Goal: Task Accomplishment & Management: Manage account settings

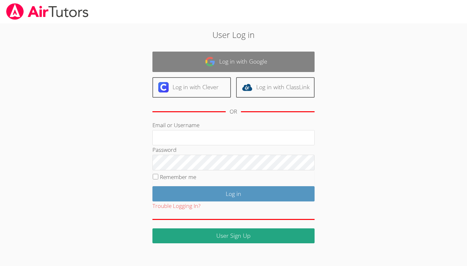
click at [274, 59] on link "Log in with Google" at bounding box center [233, 62] width 162 height 20
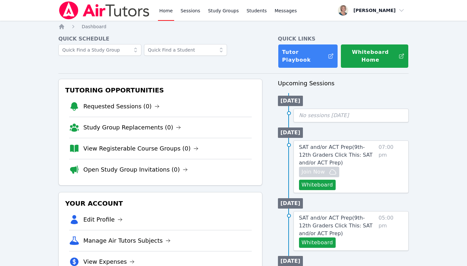
click at [303, 127] on li "[DATE]" at bounding box center [290, 132] width 25 height 10
click at [349, 146] on span "SAT and/or ACT Prep ( 9th-12th Graders Click This: SAT and/or ACT Prep )" at bounding box center [336, 155] width 74 height 22
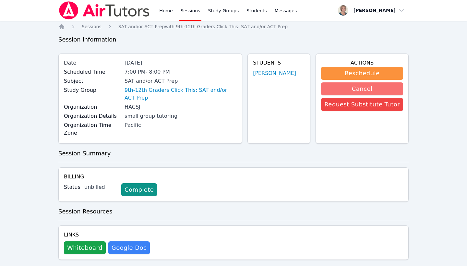
click at [352, 89] on button "Cancel" at bounding box center [362, 88] width 82 height 13
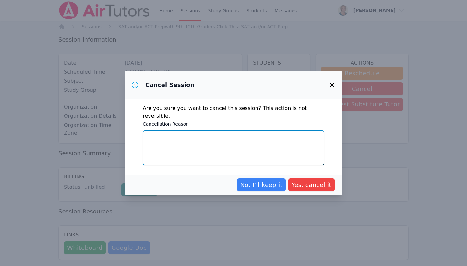
click at [257, 138] on textarea "Cancellation Reason" at bounding box center [234, 147] width 182 height 35
type textarea "The student requested to cancel"
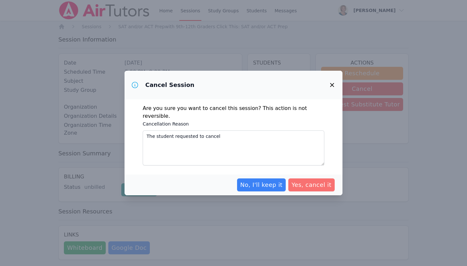
click at [322, 180] on span "Yes, cancel it" at bounding box center [312, 184] width 40 height 9
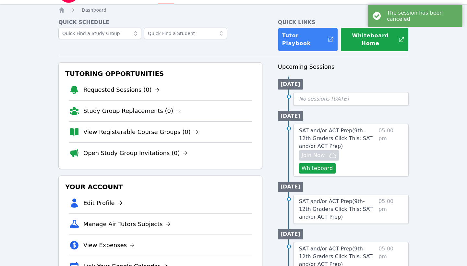
scroll to position [17, 0]
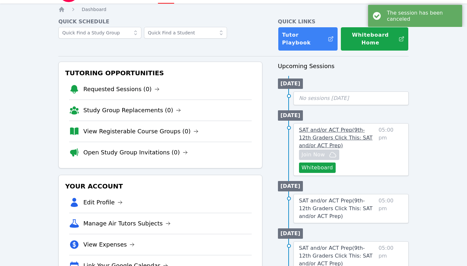
click at [312, 126] on link "SAT and/or ACT Prep ( 9th-12th Graders Click This: SAT and/or ACT Prep )" at bounding box center [337, 137] width 77 height 23
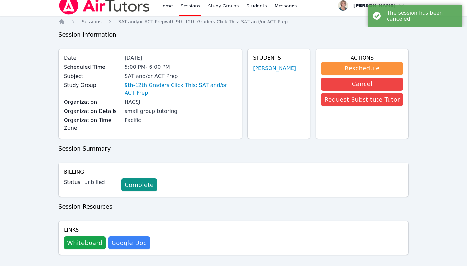
scroll to position [5, 0]
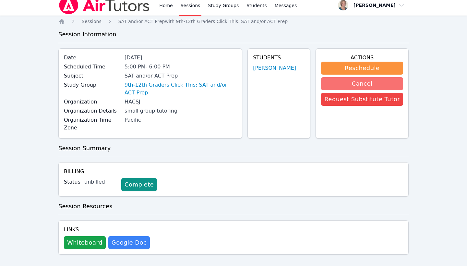
click at [349, 87] on button "Cancel" at bounding box center [362, 83] width 82 height 13
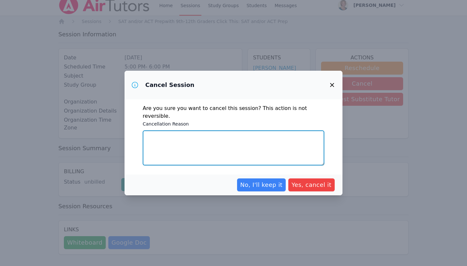
click at [246, 146] on textarea "Cancellation Reason" at bounding box center [234, 147] width 182 height 35
type textarea "The student requested to cancel"
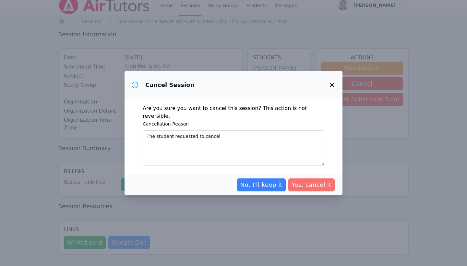
click at [320, 185] on span "Yes, cancel it" at bounding box center [312, 184] width 40 height 9
